Goal: Information Seeking & Learning: Find specific fact

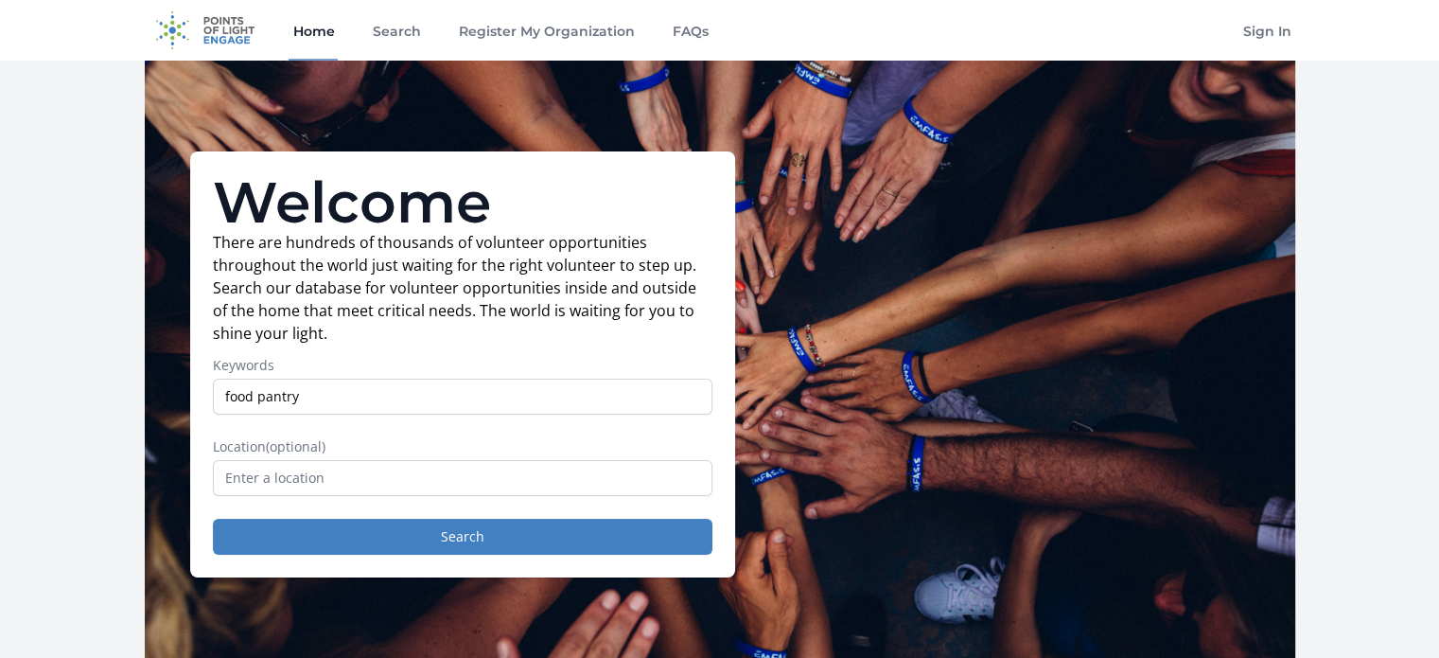
type input "food pantry"
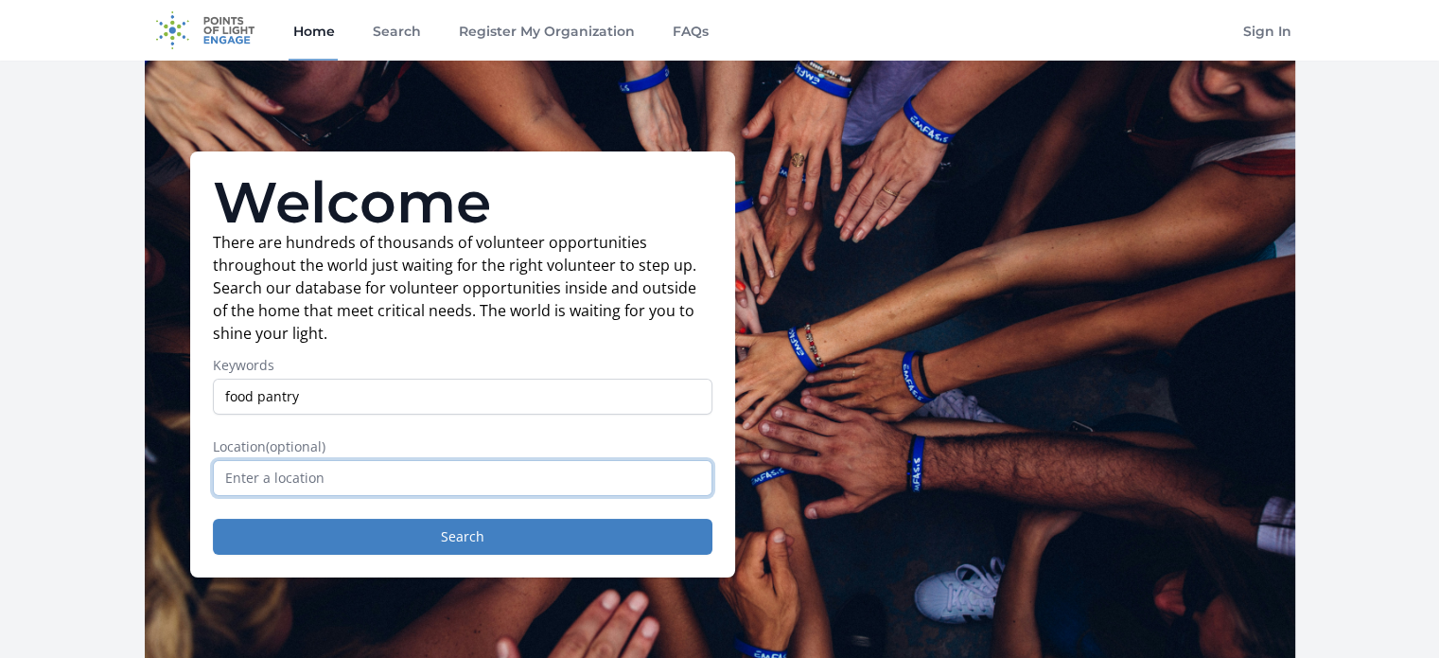
click at [382, 485] on input "text" at bounding box center [463, 478] width 500 height 36
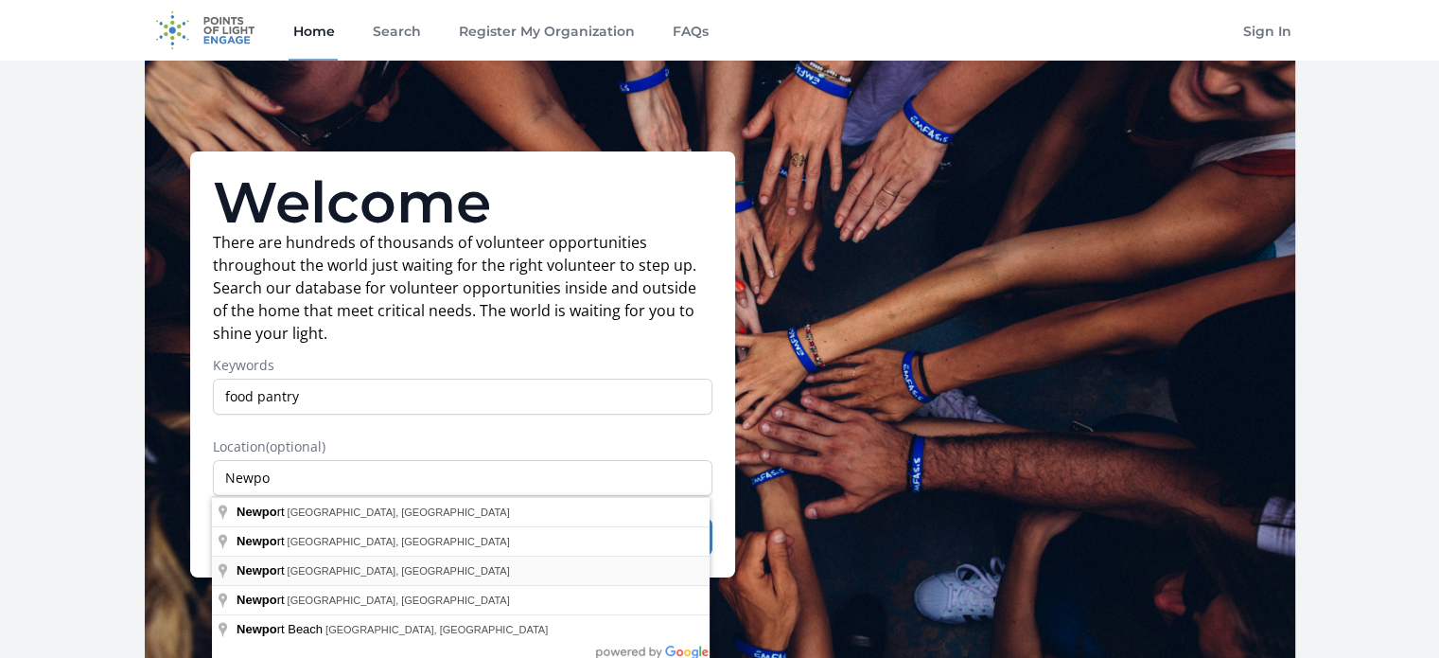
type input "[GEOGRAPHIC_DATA], [GEOGRAPHIC_DATA], [GEOGRAPHIC_DATA]"
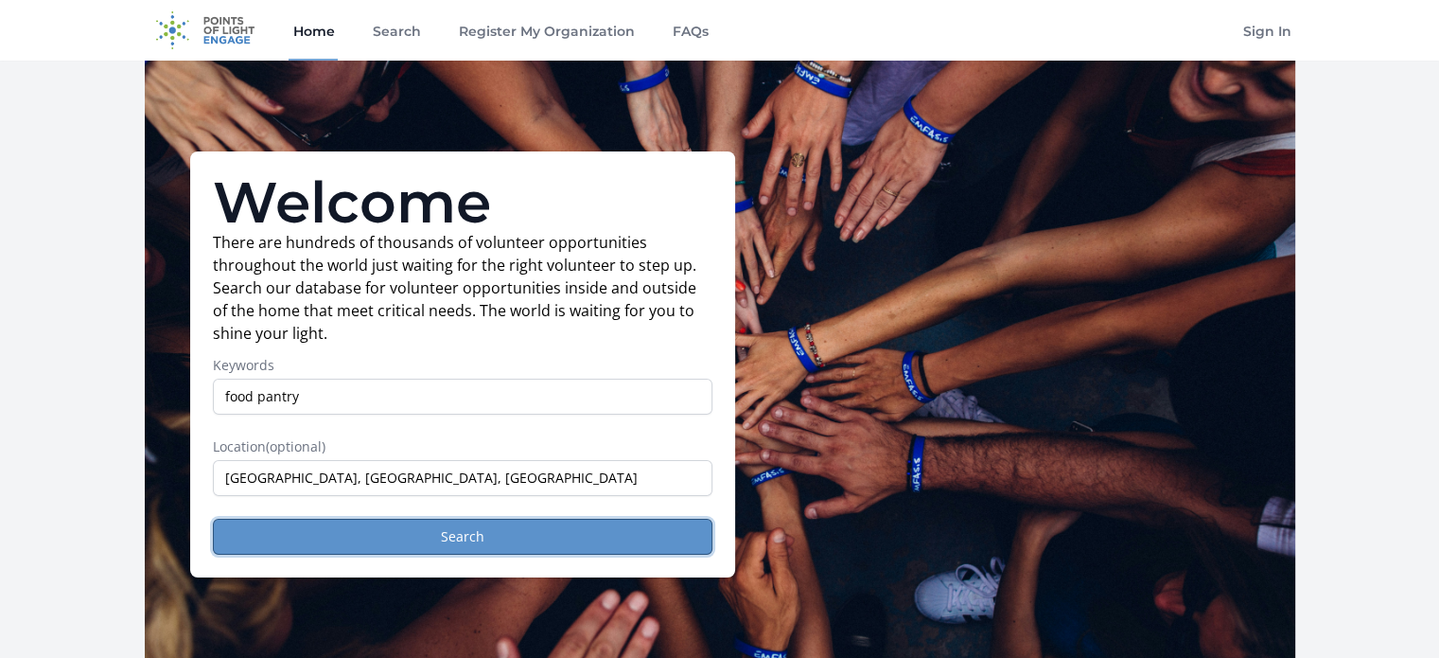
click at [360, 540] on button "Search" at bounding box center [463, 537] width 500 height 36
